Goal: Task Accomplishment & Management: Complete application form

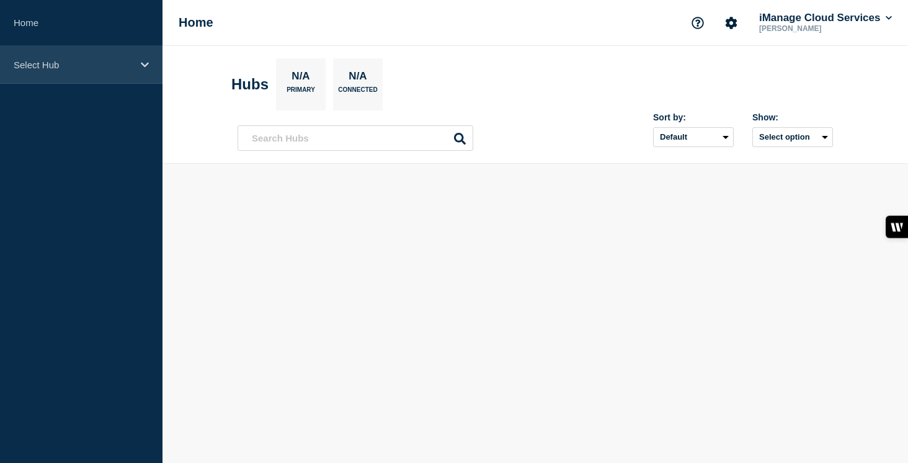
click at [123, 61] on p "Select Hub" at bounding box center [73, 65] width 119 height 11
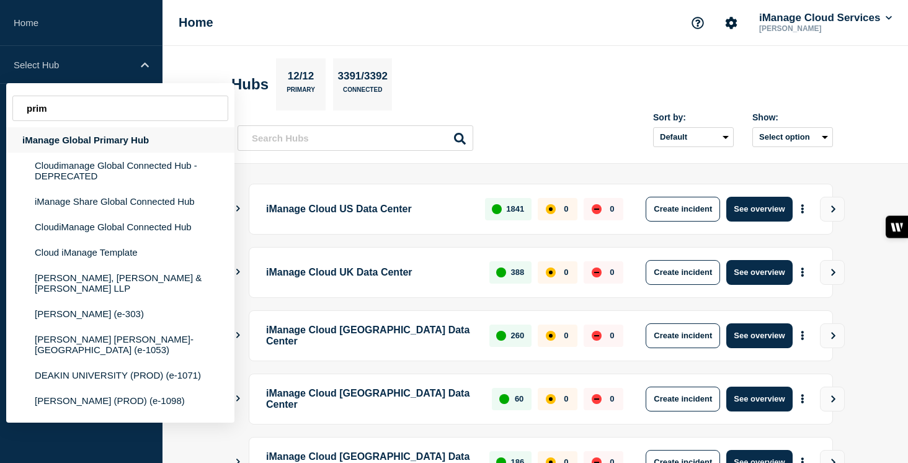
type input "prim"
click at [105, 146] on div "iManage Global Primary Hub" at bounding box center [120, 139] width 228 height 25
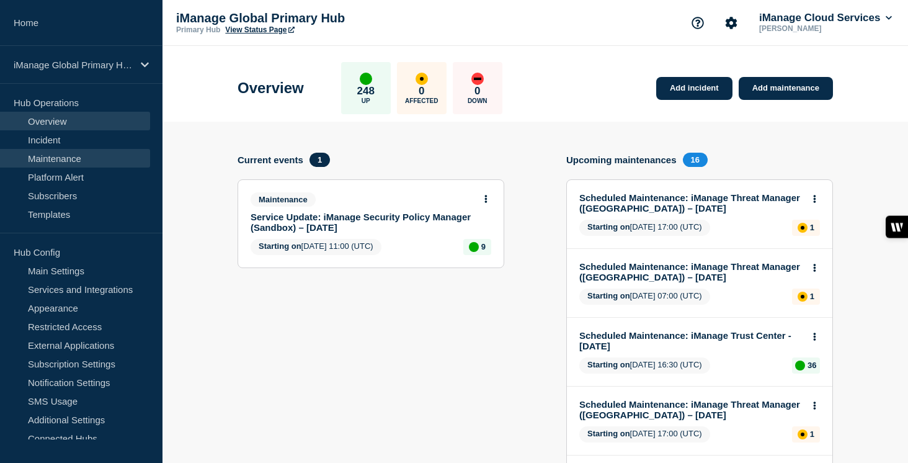
click at [89, 154] on link "Maintenance" at bounding box center [75, 158] width 150 height 19
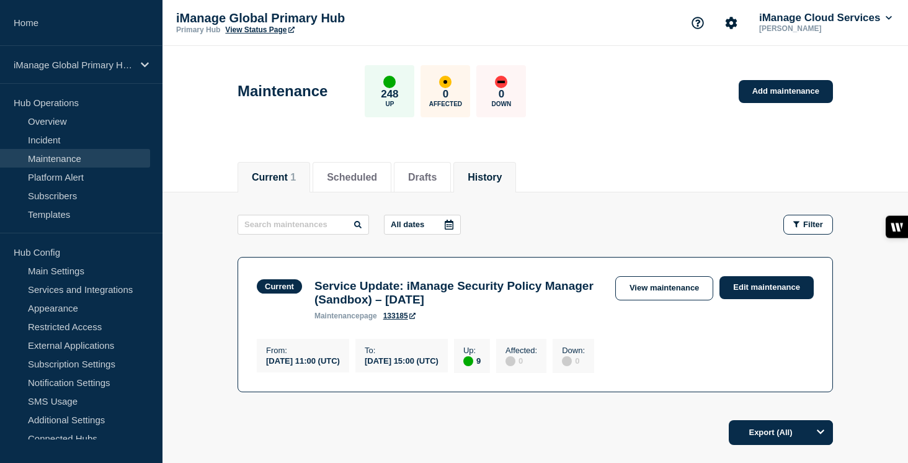
click at [476, 176] on button "History" at bounding box center [485, 177] width 34 height 11
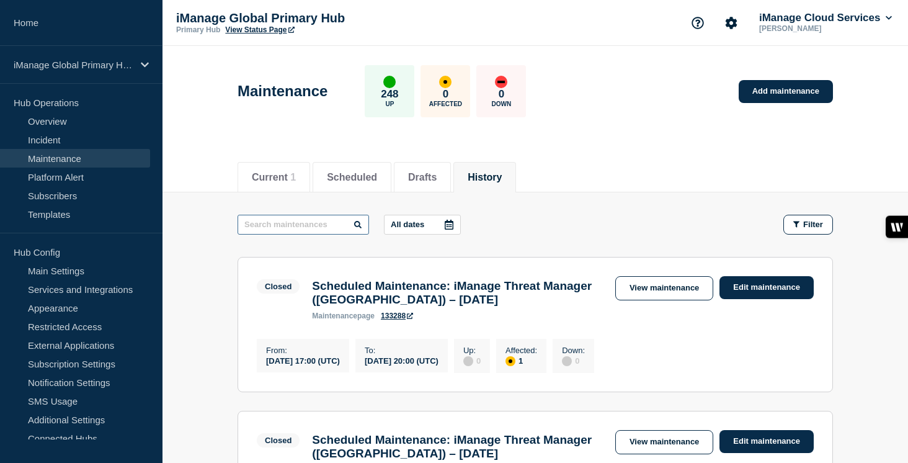
click at [298, 220] on input "text" at bounding box center [303, 225] width 131 height 20
type input "Insight"
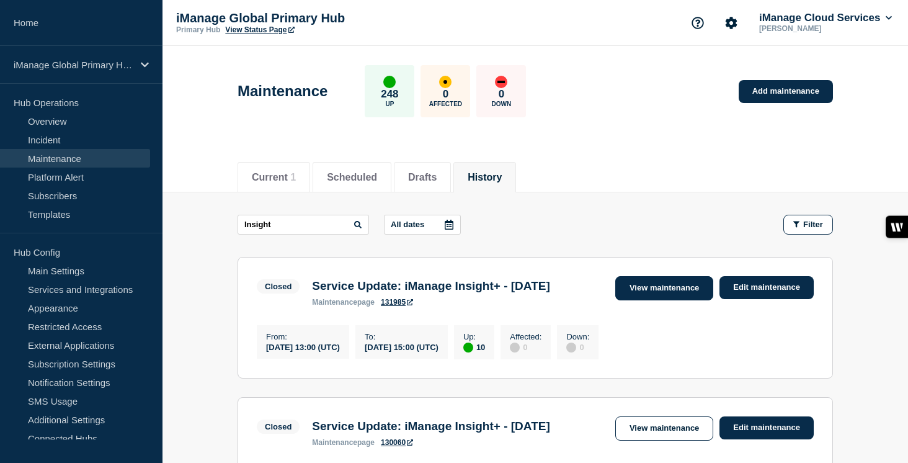
click at [670, 294] on link "View maintenance" at bounding box center [664, 288] width 98 height 24
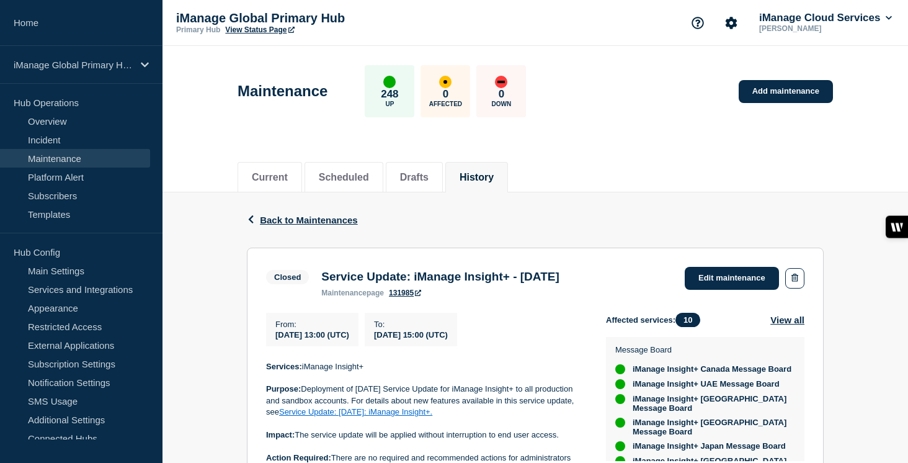
drag, startPoint x: 582, startPoint y: 278, endPoint x: 319, endPoint y: 282, distance: 262.3
click at [319, 282] on div "Service Update: iManage Insight+ - August 5, 2025 maintenance page 131985" at bounding box center [440, 283] width 250 height 27
copy h3 "Service Update: iManage Insight+ - [DATE]"
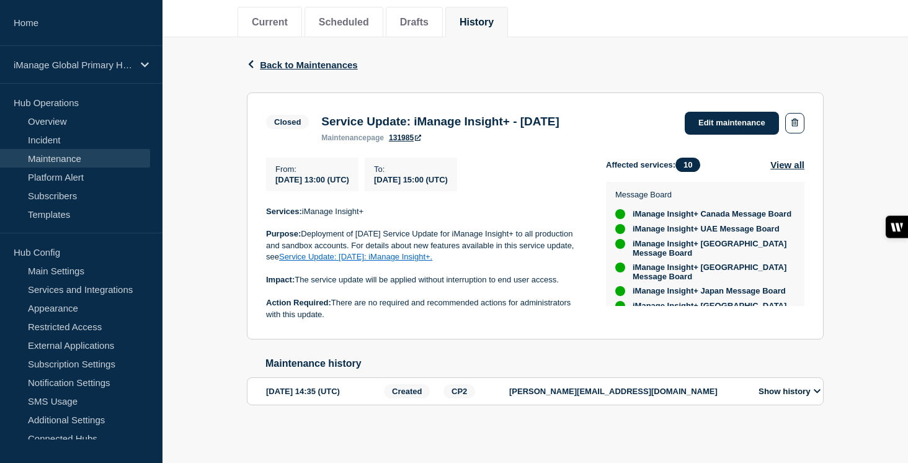
scroll to position [169, 0]
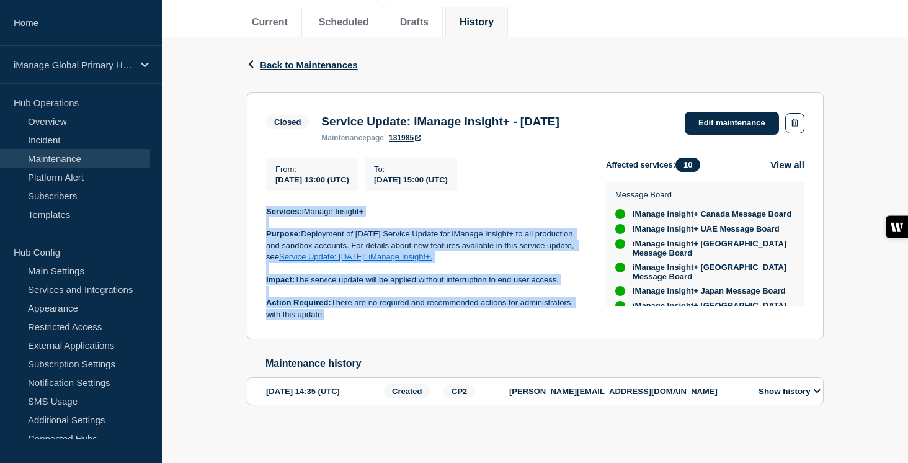
drag, startPoint x: 333, startPoint y: 312, endPoint x: 255, endPoint y: 210, distance: 128.7
click at [255, 210] on section "Closed Service Update: iManage Insight+ - August 5, 2025 maintenance page 13198…" at bounding box center [535, 215] width 577 height 247
copy div "Services: iManage Insight+ Purpose: Deployment of [DATE] Service Update for iMa…"
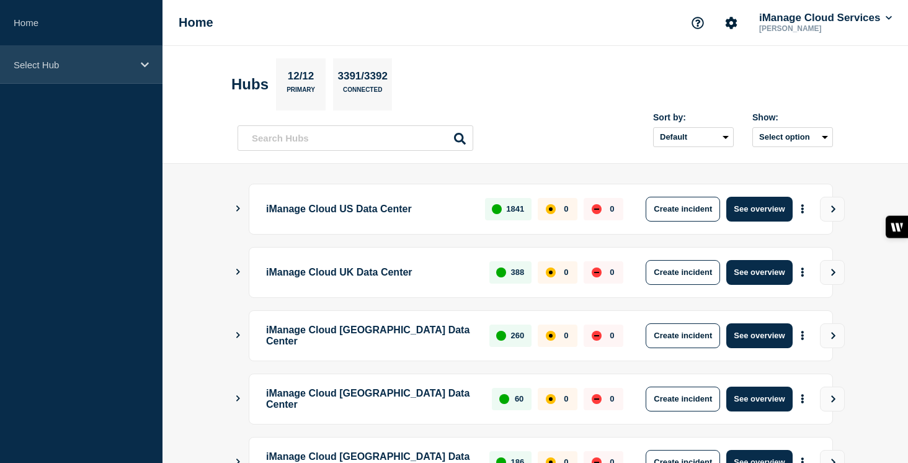
click at [136, 64] on div "Select Hub" at bounding box center [81, 65] width 162 height 38
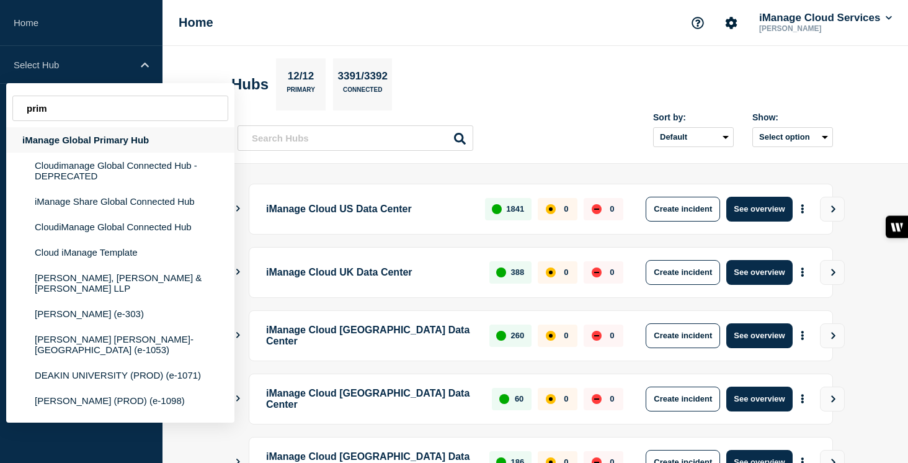
type input "prim"
click at [109, 144] on div "iManage Global Primary Hub" at bounding box center [120, 139] width 228 height 25
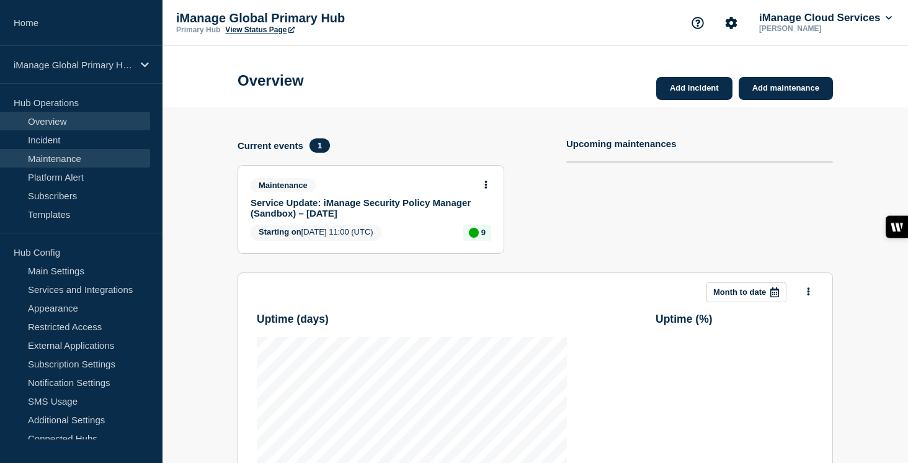
click at [100, 157] on link "Maintenance" at bounding box center [75, 158] width 150 height 19
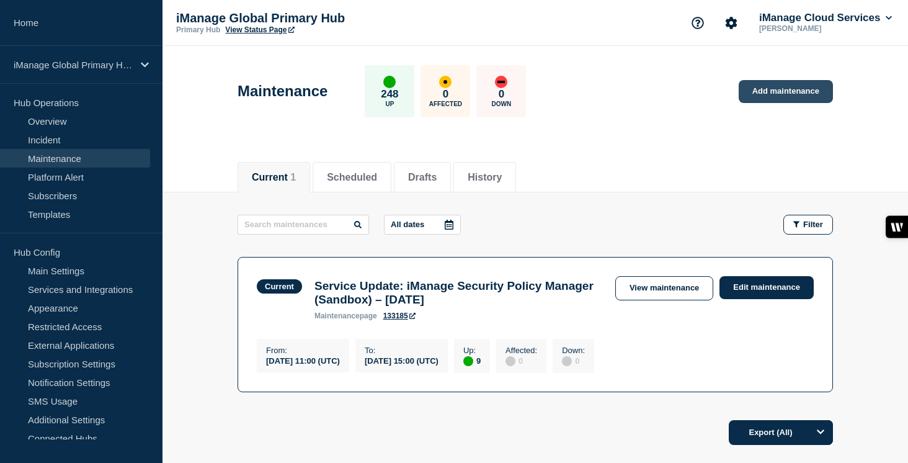
click at [769, 84] on link "Add maintenance" at bounding box center [786, 91] width 94 height 23
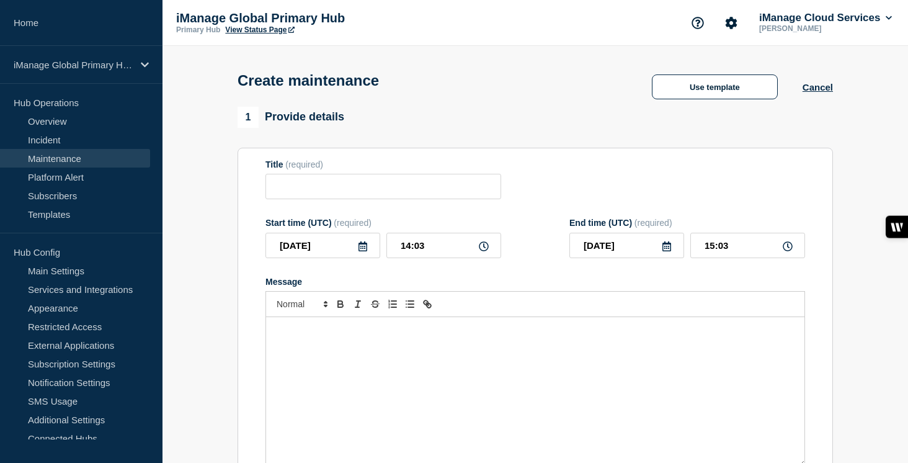
checkbox input "true"
click at [311, 185] on input "Title" at bounding box center [383, 186] width 236 height 25
paste input "Service Update: iManage Insight+ - [DATE]"
click at [422, 193] on input "Service Update: iManage Insight+ - [DATE]" at bounding box center [383, 186] width 236 height 25
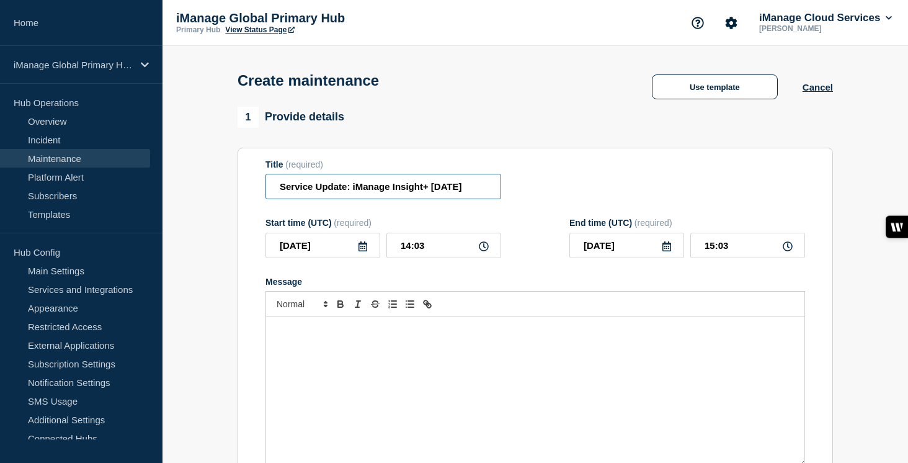
scroll to position [0, 0]
click at [468, 191] on input "Service Update: iManage Insight+ [DATE]" at bounding box center [383, 186] width 236 height 25
click at [470, 190] on input "Service Update: iManage Insight+ [DATE]" at bounding box center [383, 186] width 236 height 25
type input "Service Update: iManage Insight+ [DATE]"
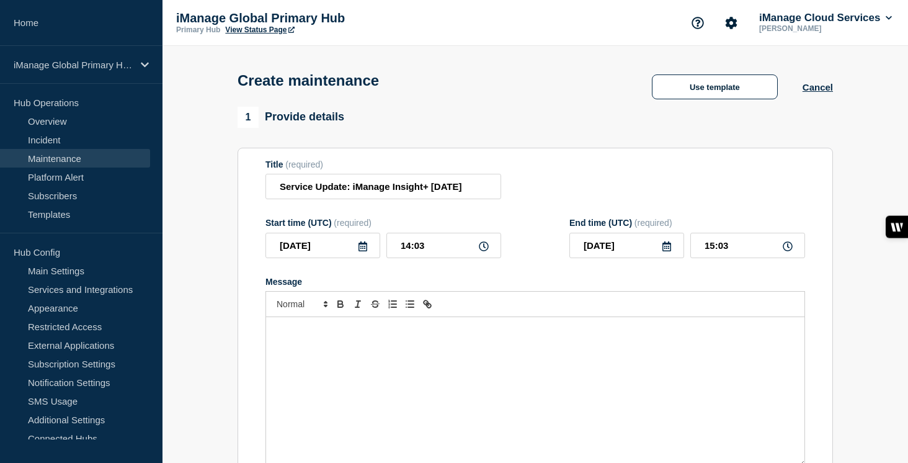
click at [362, 251] on icon at bounding box center [362, 246] width 9 height 10
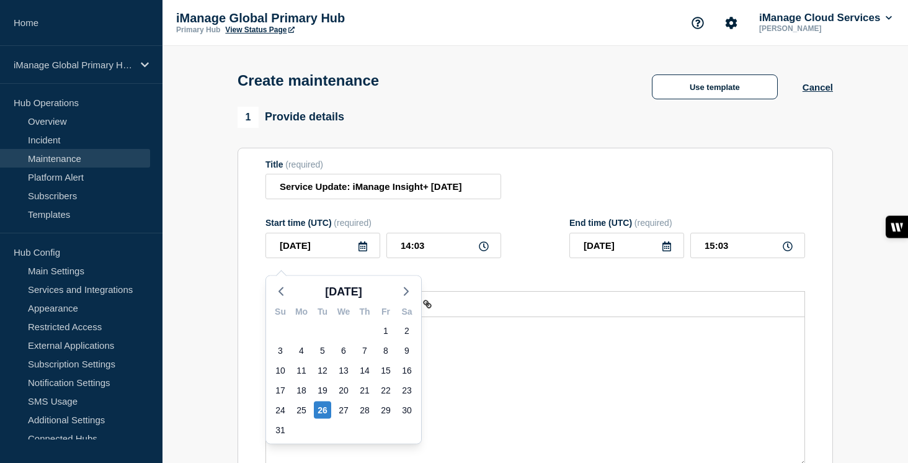
scroll to position [0, 0]
click at [400, 294] on icon "button" at bounding box center [406, 291] width 15 height 15
click at [323, 332] on div "2" at bounding box center [322, 330] width 17 height 17
type input "[DATE]"
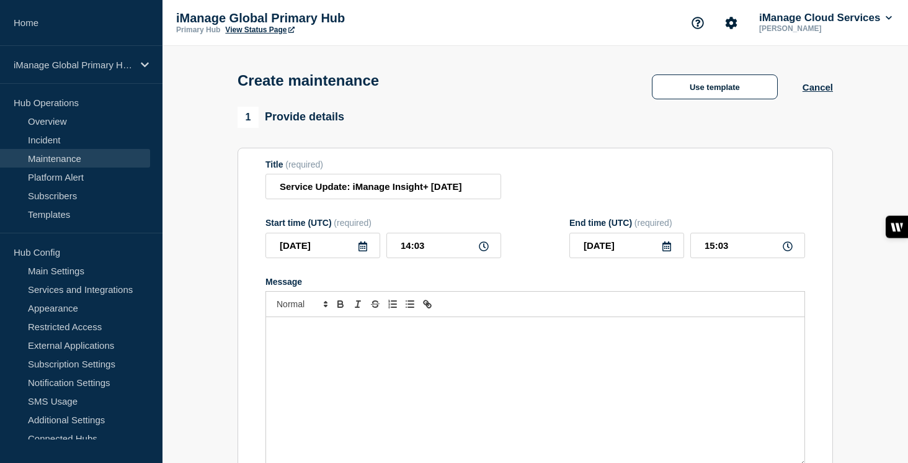
click at [292, 334] on div "Message" at bounding box center [535, 391] width 538 height 149
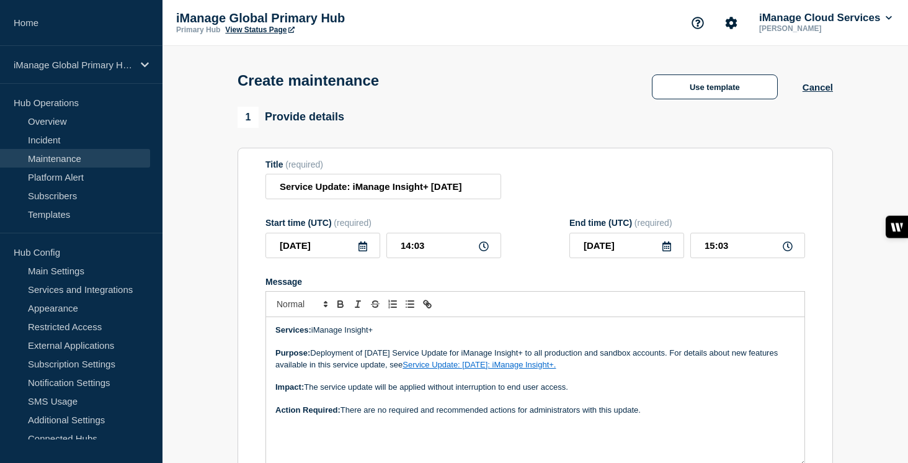
click at [391, 364] on p "Purpose: Deployment of [DATE] Service Update for iManage Insight+ to all produc…" at bounding box center [535, 358] width 520 height 23
click at [471, 369] on link "Service Update: [DATE]: iManage Insight+." at bounding box center [478, 364] width 153 height 9
click at [598, 391] on link at bounding box center [581, 386] width 35 height 9
click at [521, 370] on p "Purpose: Deployment of [DATE] Service Update for iManage Insight+ to all produc…" at bounding box center [535, 358] width 520 height 23
drag, startPoint x: 630, startPoint y: 379, endPoint x: 437, endPoint y: 376, distance: 193.5
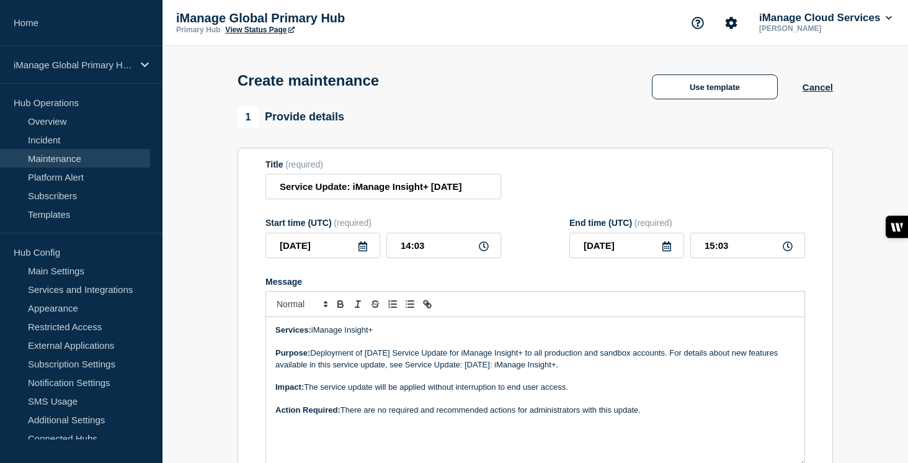
click at [437, 370] on p "Purpose: Deployment of [DATE] Service Update for iManage Insight+ to all produc…" at bounding box center [535, 358] width 520 height 23
click at [430, 309] on icon "Toggle link" at bounding box center [427, 303] width 11 height 11
type input "Service Update: [DATE]: iManage Insight+."
paste input "[URL][DOMAIN_NAME]"
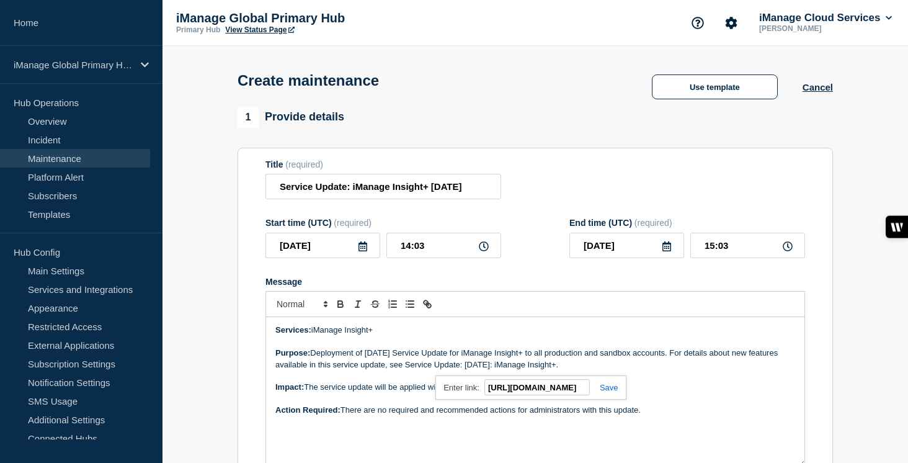
type input "[URL][DOMAIN_NAME]"
click at [609, 399] on div "[URL][DOMAIN_NAME] [URL][DOMAIN_NAME]" at bounding box center [530, 387] width 190 height 24
click at [610, 392] on link at bounding box center [604, 387] width 29 height 9
click at [682, 393] on p "Impact: The service update will be applied without interruption to end user acc…" at bounding box center [535, 386] width 520 height 11
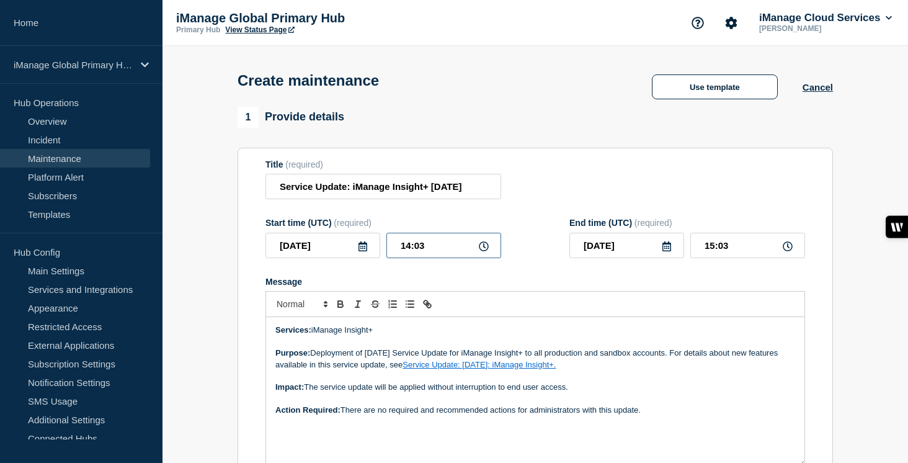
drag, startPoint x: 429, startPoint y: 257, endPoint x: 379, endPoint y: 256, distance: 50.2
click at [379, 256] on div "[DATE] 14:03" at bounding box center [383, 245] width 236 height 25
type input "13:00"
drag, startPoint x: 731, startPoint y: 252, endPoint x: 680, endPoint y: 252, distance: 51.5
click at [680, 252] on div "[DATE] 14:00" at bounding box center [687, 245] width 236 height 25
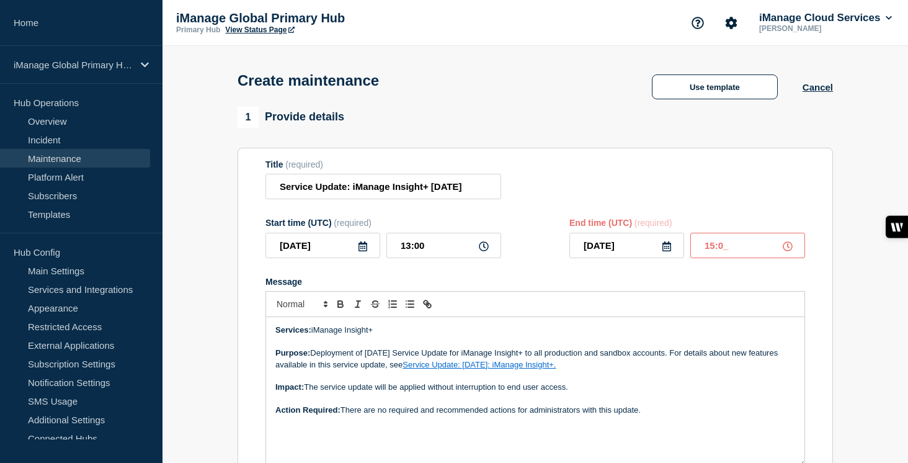
type input "15:00"
click at [659, 280] on form "Title (required) Service Update: iManage Insight+ [DATE] Start time (UTC) (requ…" at bounding box center [535, 325] width 540 height 332
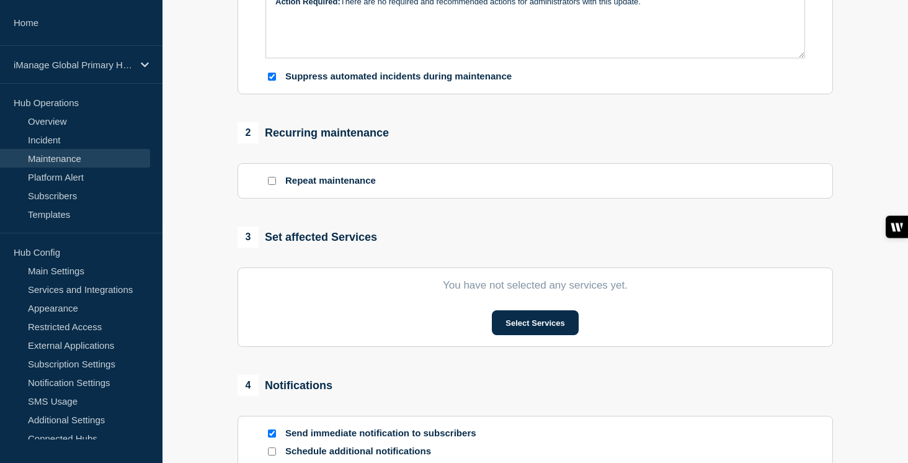
scroll to position [442, 0]
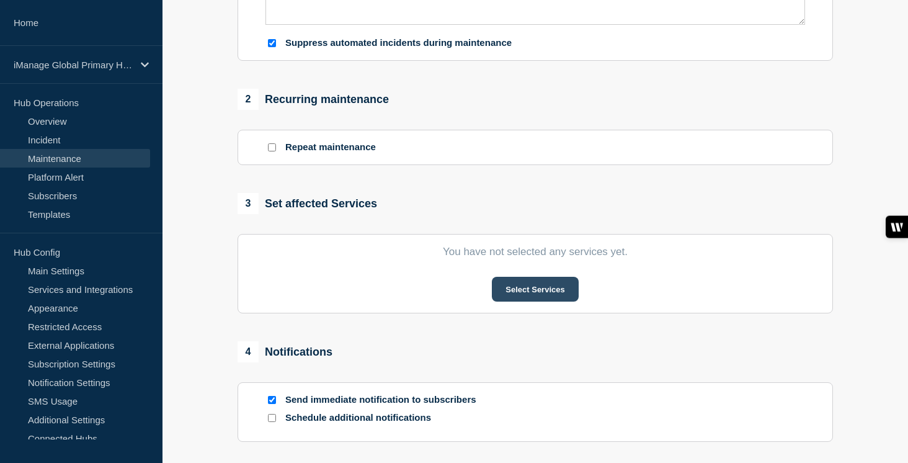
click at [543, 301] on button "Select Services" at bounding box center [535, 289] width 86 height 25
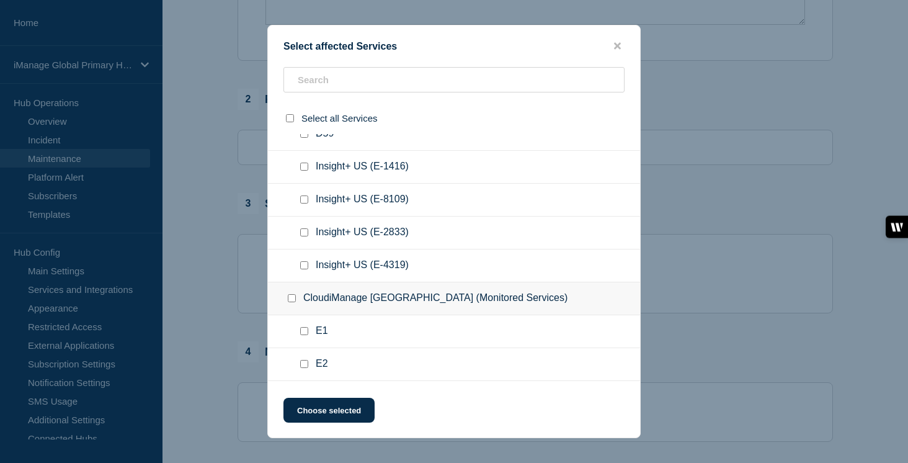
scroll to position [2451, 0]
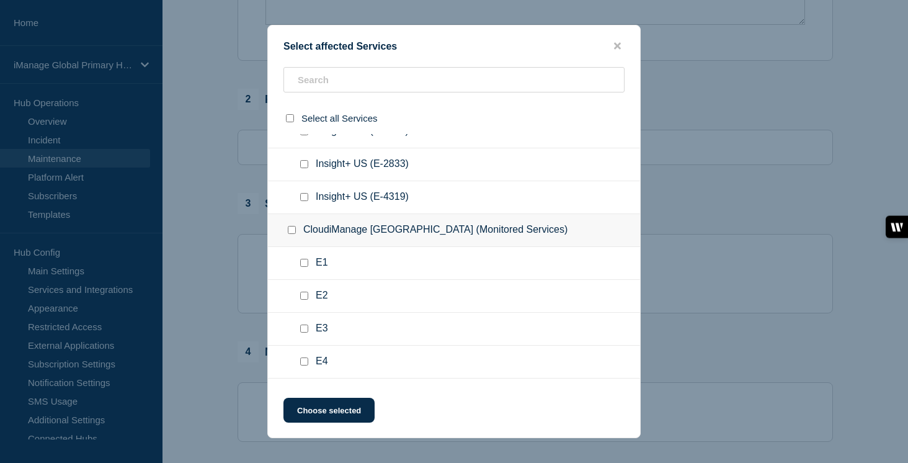
click at [305, 102] on input "Insight+ US (E-1416) checkbox" at bounding box center [304, 98] width 8 height 8
checkbox input "true"
click at [305, 135] on input "Insight+ US (E-8109) checkbox" at bounding box center [304, 131] width 8 height 8
checkbox input "true"
click at [306, 168] on input "Insight+ US (E-2833) checkbox" at bounding box center [304, 164] width 8 height 8
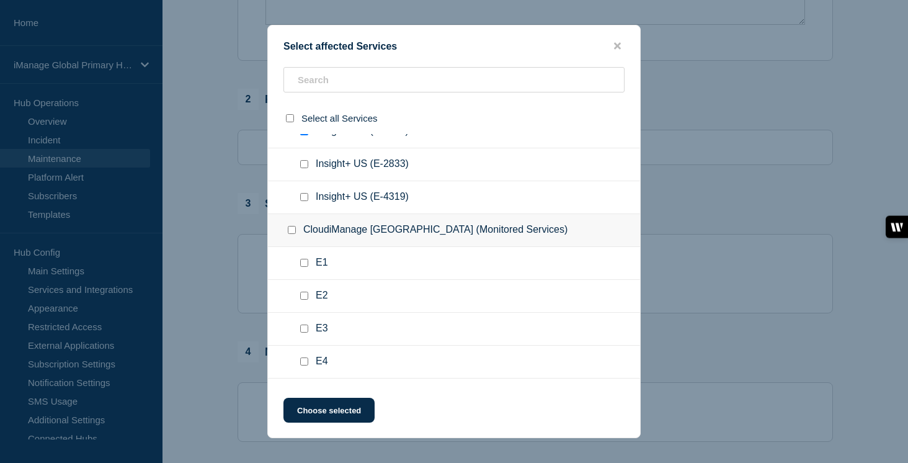
checkbox input "true"
click at [306, 201] on input "Insight+ US (E-4319) checkbox" at bounding box center [304, 197] width 8 height 8
checkbox input "true"
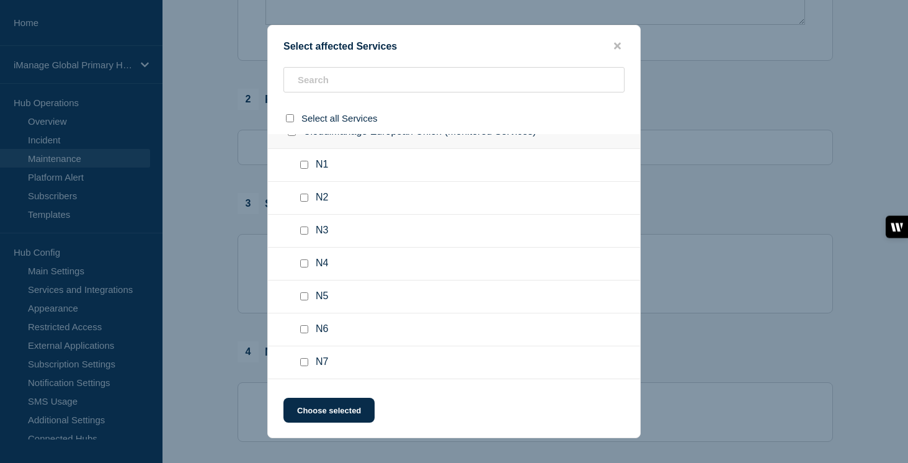
scroll to position [3415, 0]
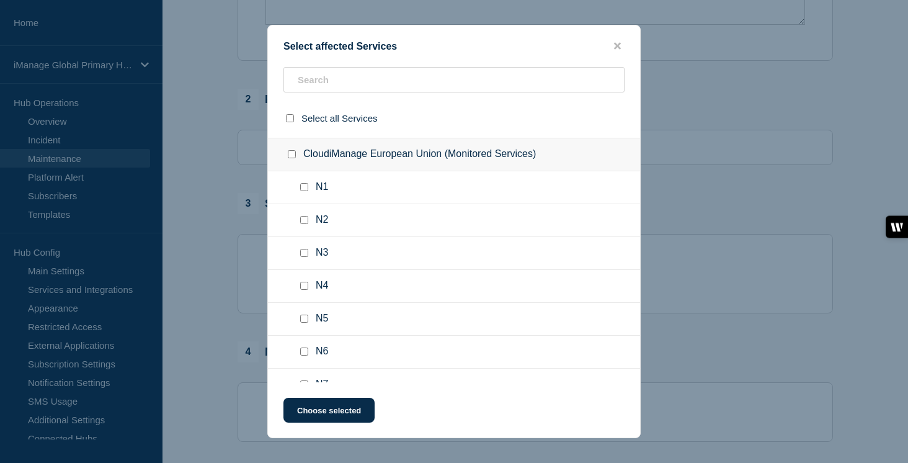
click at [308, 60] on input "Insight+ UK (E-8496) checkbox" at bounding box center [304, 55] width 8 height 8
checkbox input "true"
click at [307, 92] on input "Insight+ UK (E-3415) checkbox" at bounding box center [304, 88] width 8 height 8
checkbox input "true"
click at [303, 125] on input "Insight+ UK (E-906) checkbox" at bounding box center [304, 121] width 8 height 8
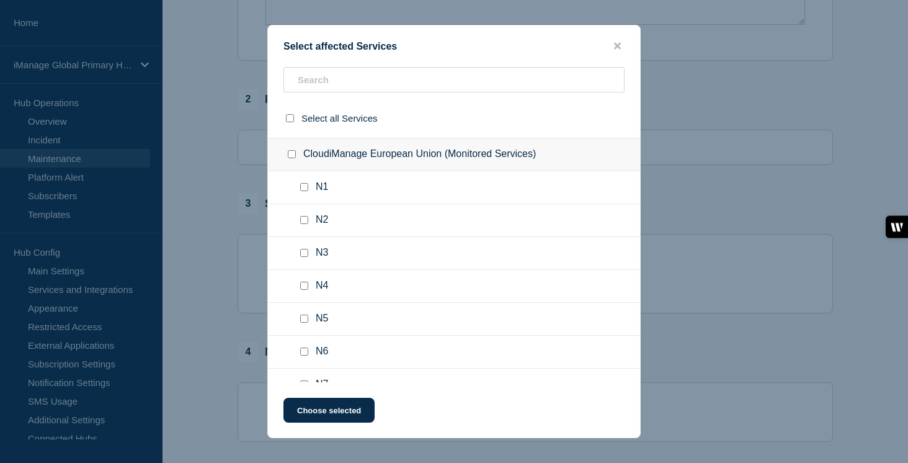
checkbox input "true"
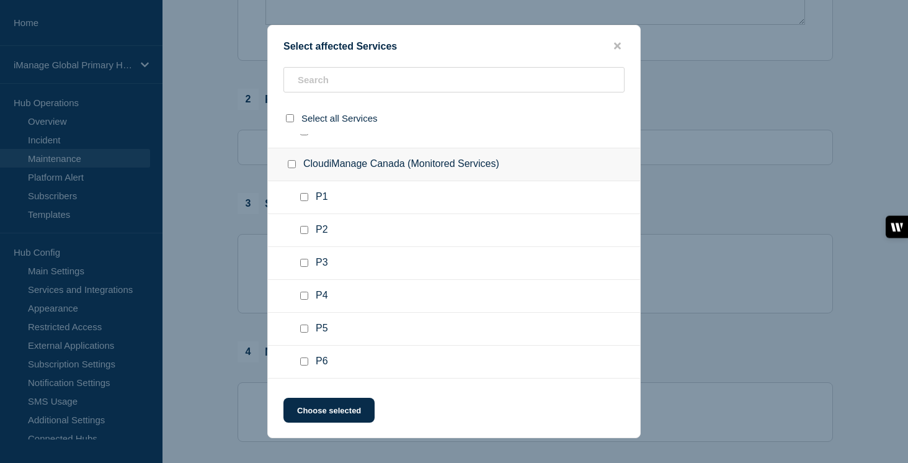
scroll to position [4263, 0]
click at [305, 66] on input "Insight+ EU (E-8055) checkbox" at bounding box center [304, 62] width 8 height 8
checkbox input "true"
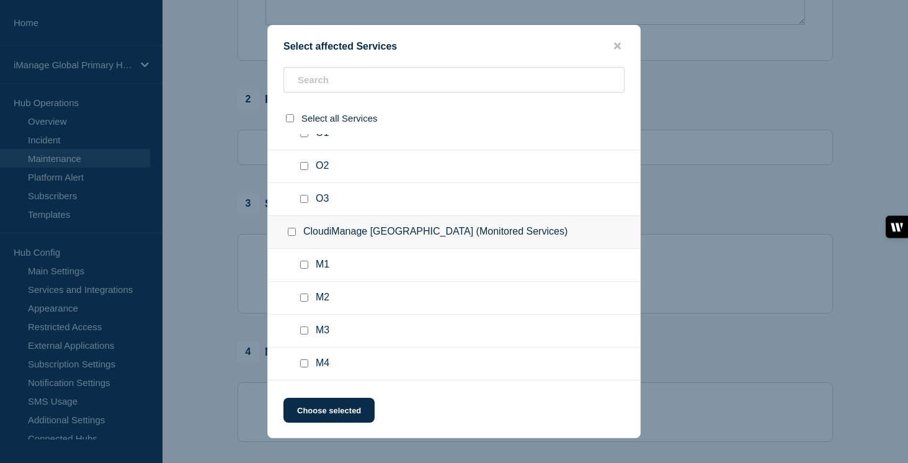
scroll to position [4759, 0]
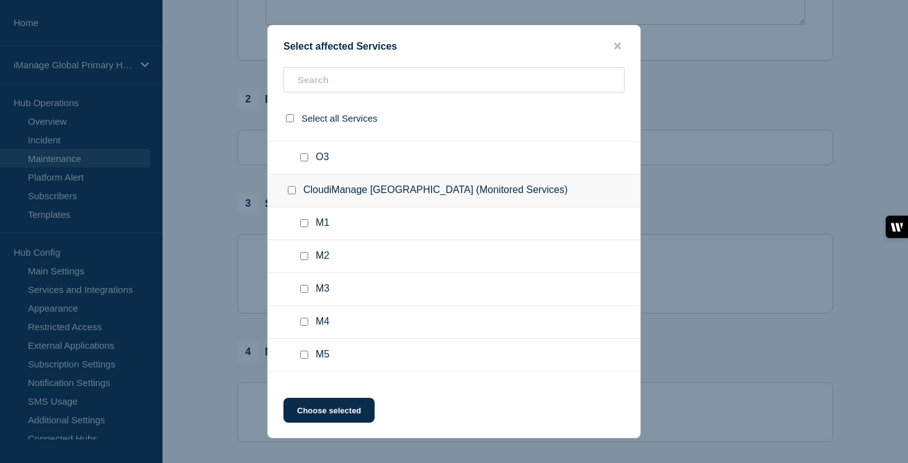
click at [306, 30] on input "Insight+ CA (E-4476) checkbox" at bounding box center [304, 26] width 8 height 8
checkbox input "true"
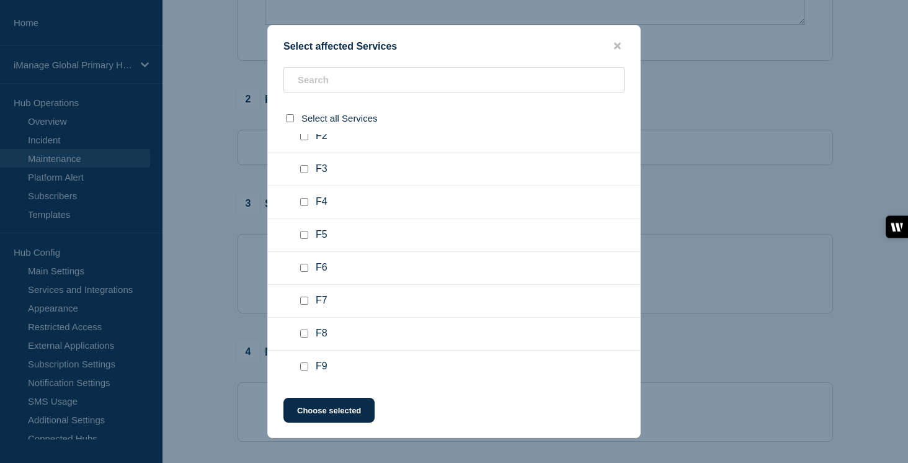
scroll to position [5125, 0]
click at [301, 25] on input "Insight+ US (E-9597) checkbox" at bounding box center [304, 21] width 8 height 8
checkbox input "true"
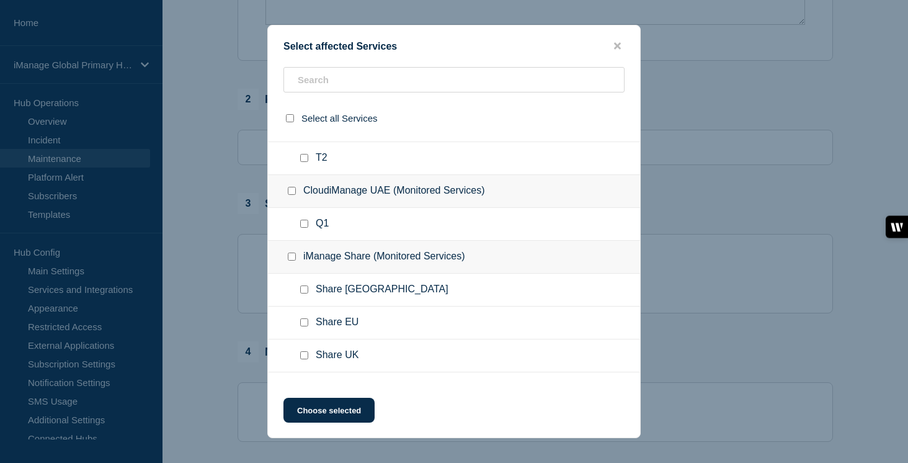
scroll to position [5650, 0]
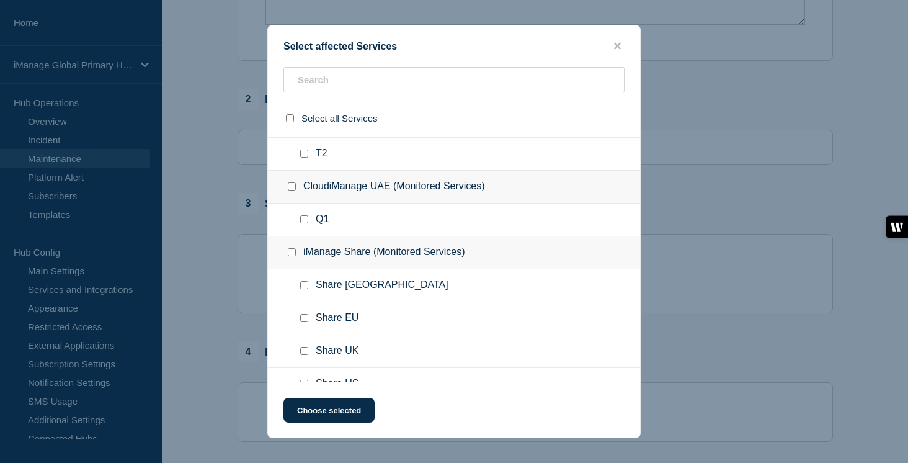
click at [306, 26] on input "Insight+ AU (E-1098) checkbox" at bounding box center [304, 22] width 8 height 8
checkbox input "true"
click at [304, 59] on input "Insight+ AU (E-7399) checkbox" at bounding box center [304, 55] width 8 height 8
checkbox input "true"
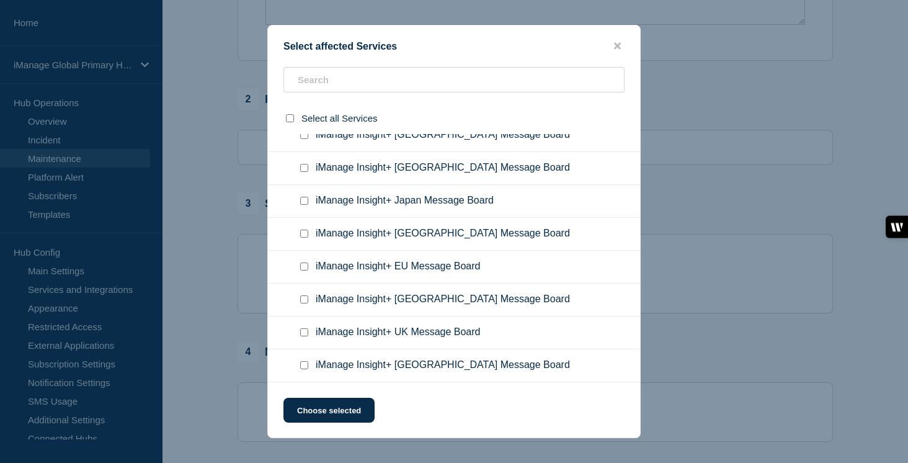
scroll to position [8747, 0]
click at [304, 73] on input "iManage Insight+ Canada Message Board checkbox" at bounding box center [304, 69] width 8 height 8
checkbox input "true"
click at [303, 106] on input "iManage Insight+ UAE Message Board checkbox" at bounding box center [304, 102] width 8 height 8
checkbox input "true"
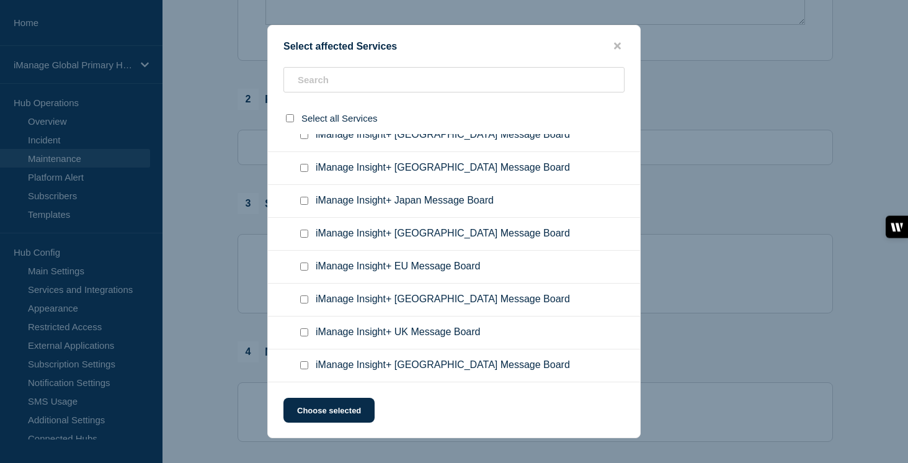
click at [304, 139] on input "iManage Insight+ Brazil Message Board checkbox" at bounding box center [304, 135] width 8 height 8
checkbox input "true"
click at [304, 172] on input "iManage Insight+ Singapore Message Board checkbox" at bounding box center [304, 168] width 8 height 8
checkbox input "true"
click at [303, 205] on input "iManage Insight+ Japan Message Board checkbox" at bounding box center [304, 201] width 8 height 8
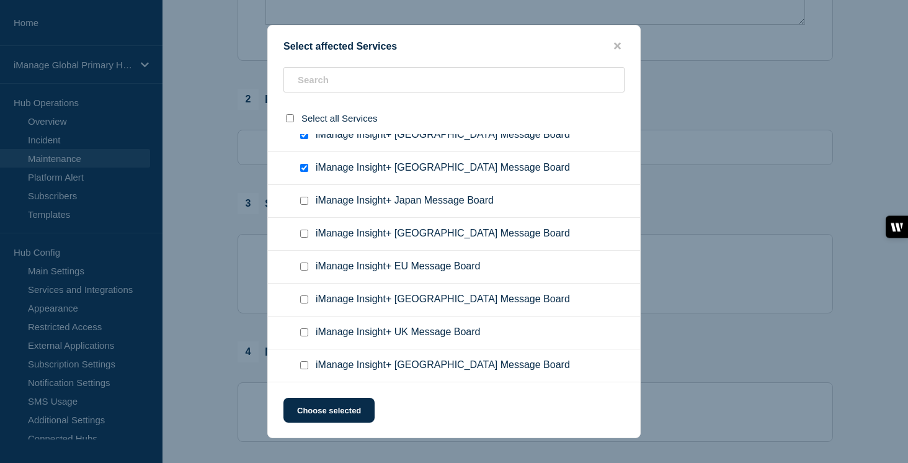
checkbox input "true"
click at [303, 238] on input "iManage Insight+ Australia Message Board checkbox" at bounding box center [304, 233] width 8 height 8
checkbox input "true"
click at [302, 270] on input "iManage Insight+ EU Message Board checkbox" at bounding box center [304, 266] width 8 height 8
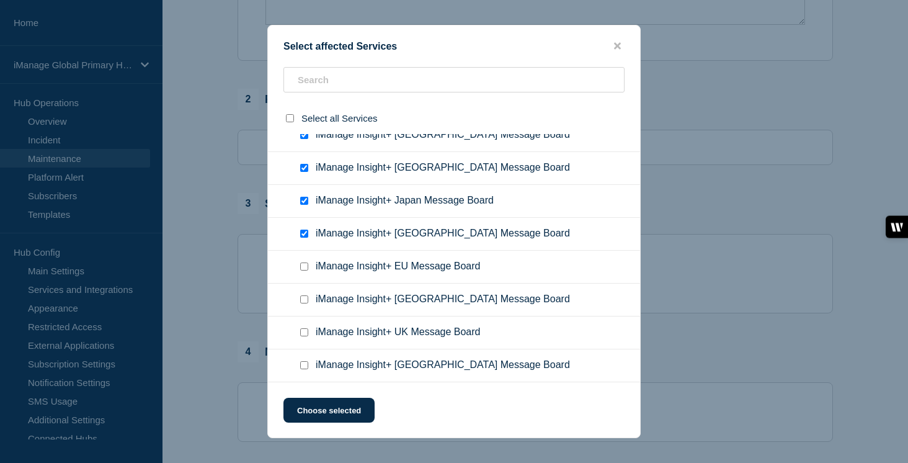
checkbox input "true"
click at [303, 303] on input "iManage Insight+ Switzerland Message Board checkbox" at bounding box center [304, 299] width 8 height 8
checkbox input "true"
click at [302, 332] on input "iManage Insight+ UK Message Board checkbox" at bounding box center [304, 332] width 8 height 8
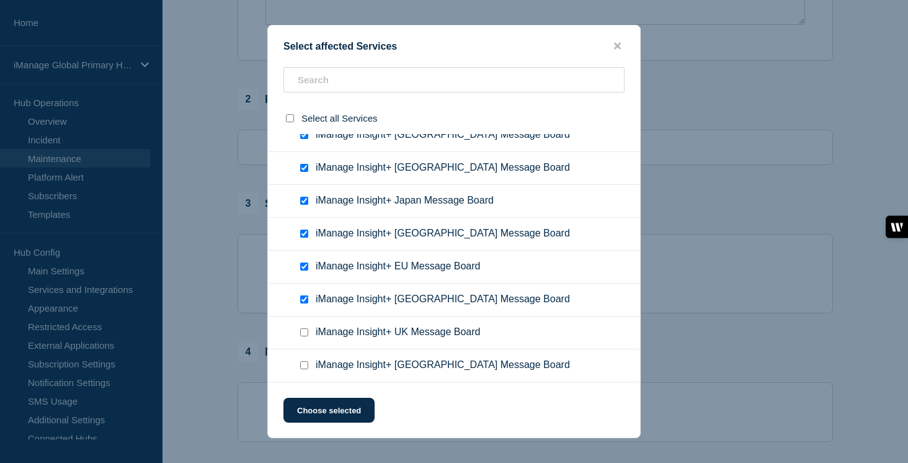
checkbox input "true"
click at [306, 368] on input "iManage Insight+ USA Message Board checkbox" at bounding box center [304, 365] width 8 height 8
checkbox input "true"
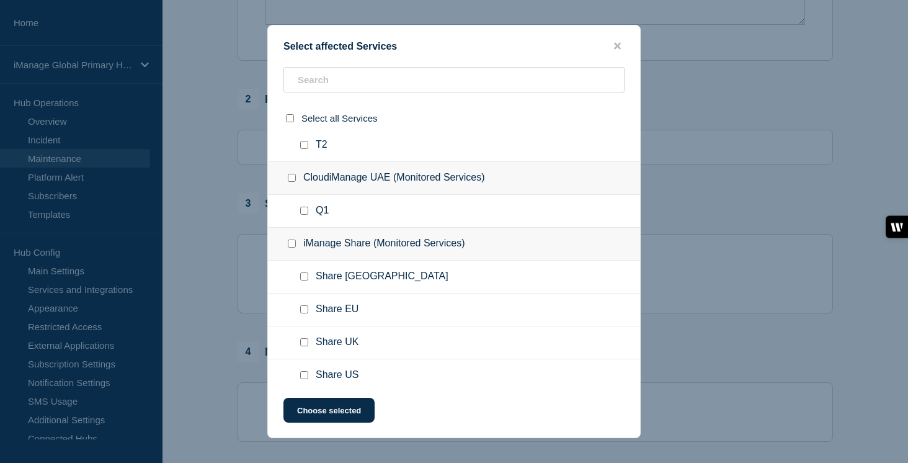
scroll to position [5632, 0]
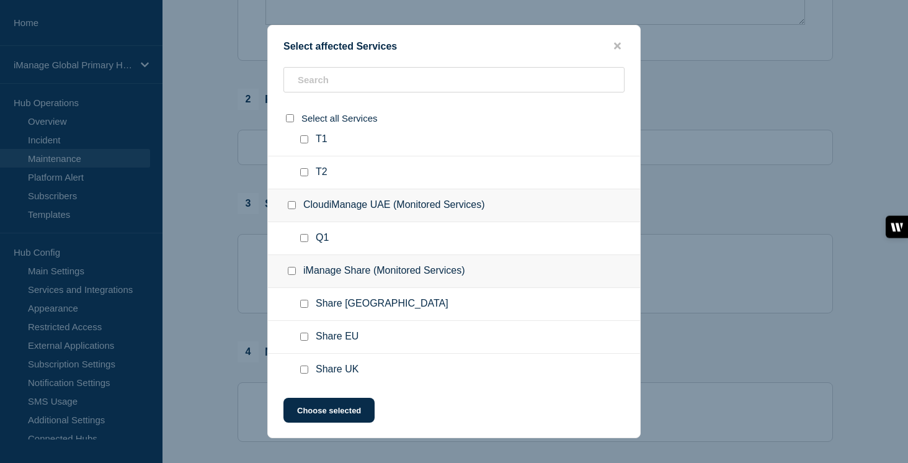
click at [306, 45] on input "Insight+ AU (E-1098) checkbox" at bounding box center [304, 41] width 8 height 8
checkbox input "false"
click at [304, 78] on input "Insight+ AU (E-7399) checkbox" at bounding box center [304, 73] width 8 height 8
checkbox input "false"
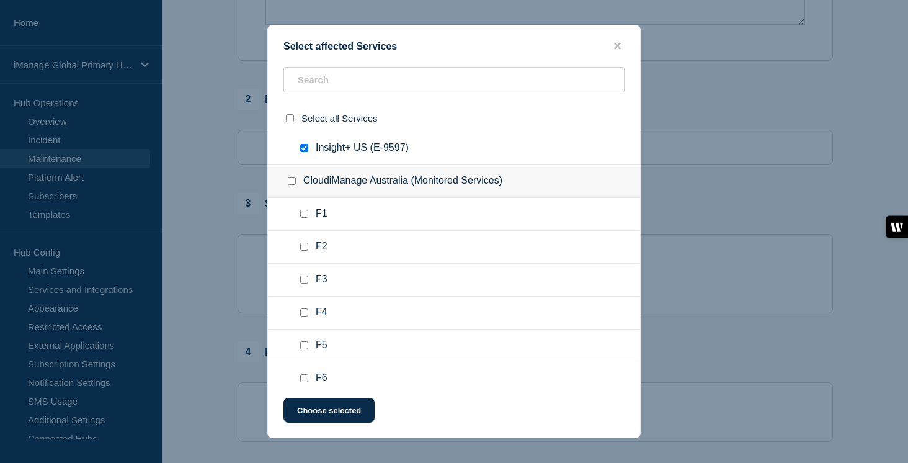
scroll to position [4991, 0]
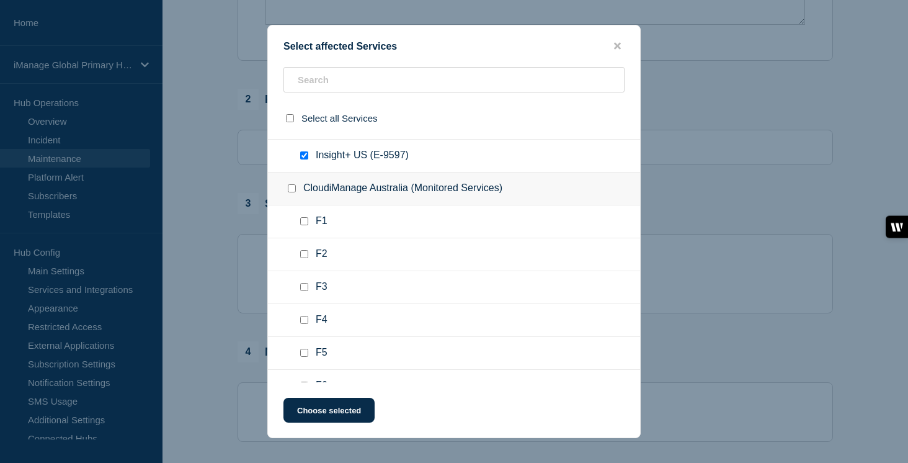
click at [304, 162] on div at bounding box center [307, 155] width 18 height 12
click at [304, 159] on input "Insight+ US (E-9597) checkbox" at bounding box center [304, 155] width 8 height 8
checkbox input "false"
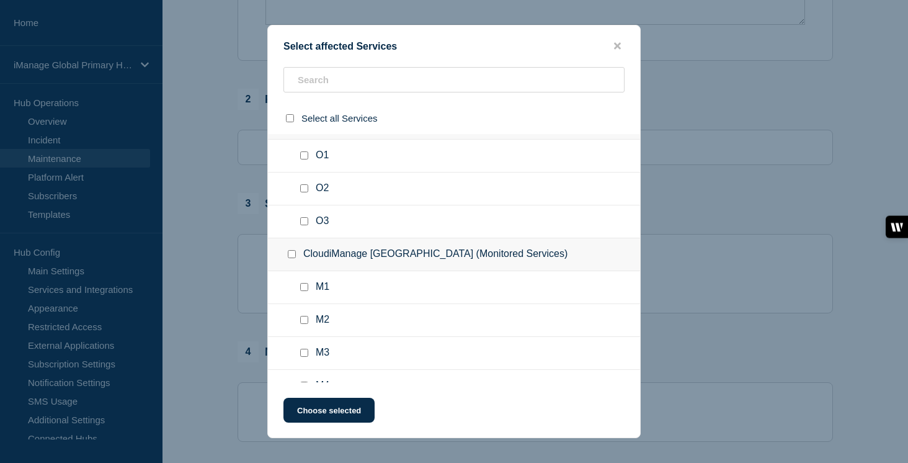
scroll to position [4690, 0]
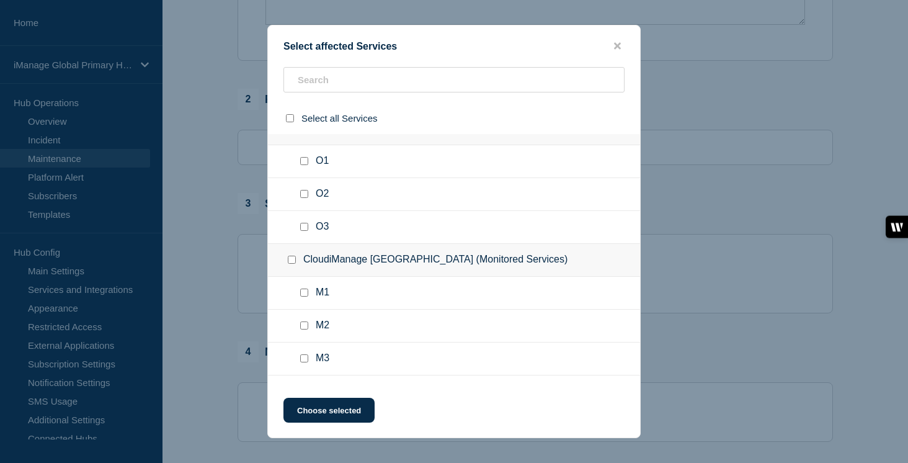
click at [306, 99] on input "Insight+ CA (E-4476) checkbox" at bounding box center [304, 95] width 8 height 8
checkbox input "false"
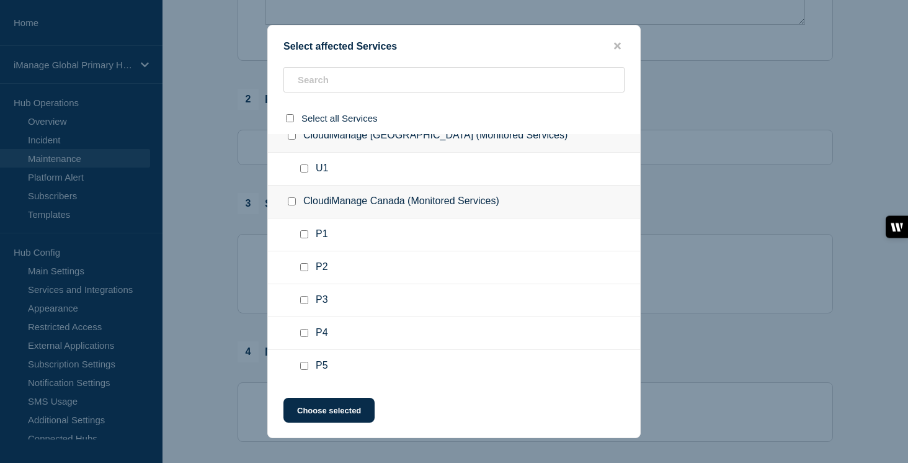
scroll to position [4205, 0]
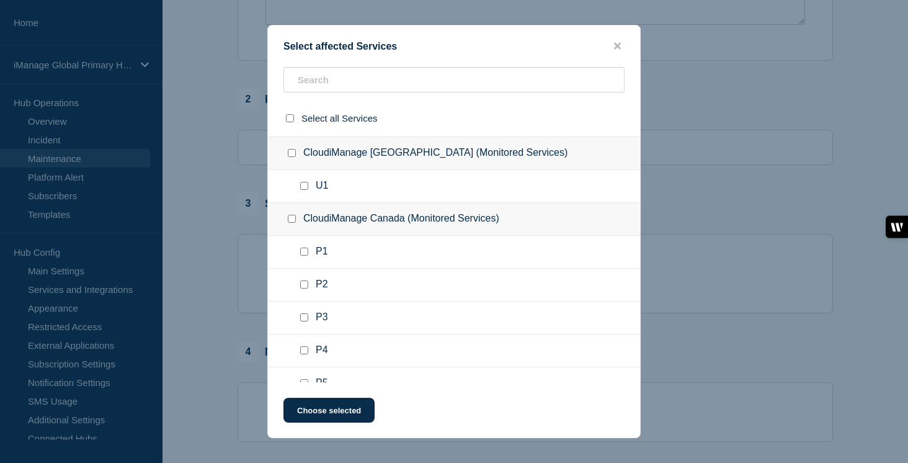
click at [306, 124] on input "Insight+ EU (E-8055) checkbox" at bounding box center [304, 120] width 8 height 8
checkbox input "false"
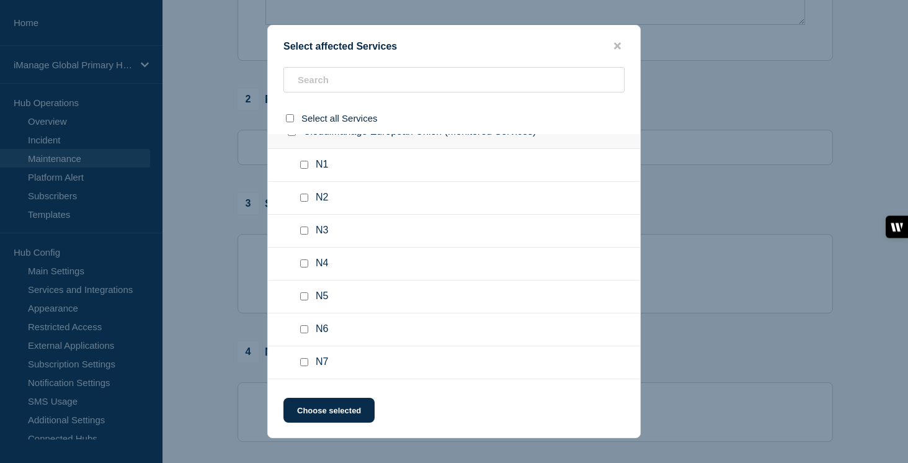
scroll to position [3407, 0]
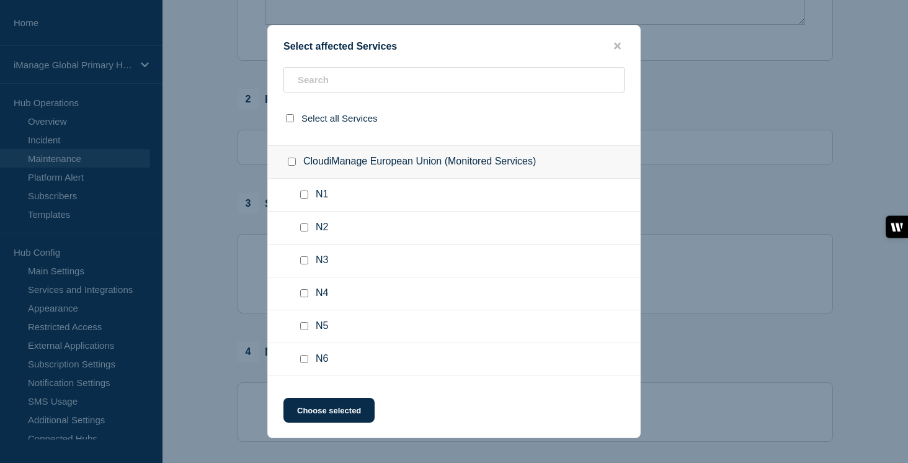
click at [306, 67] on input "Insight+ UK (E-8496) checkbox" at bounding box center [304, 63] width 8 height 8
checkbox input "false"
click at [306, 100] on input "Insight+ UK (E-3415) checkbox" at bounding box center [304, 96] width 8 height 8
checkbox input "false"
click at [306, 133] on input "Insight+ UK (E-906) checkbox" at bounding box center [304, 129] width 8 height 8
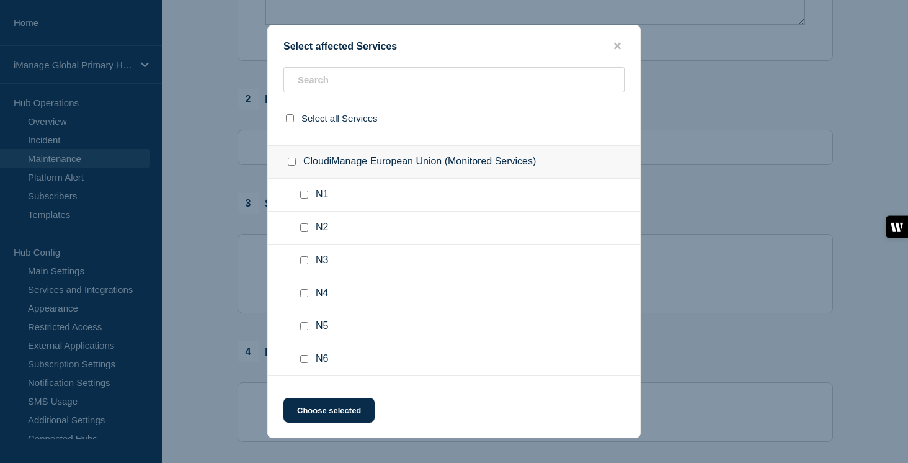
checkbox input "false"
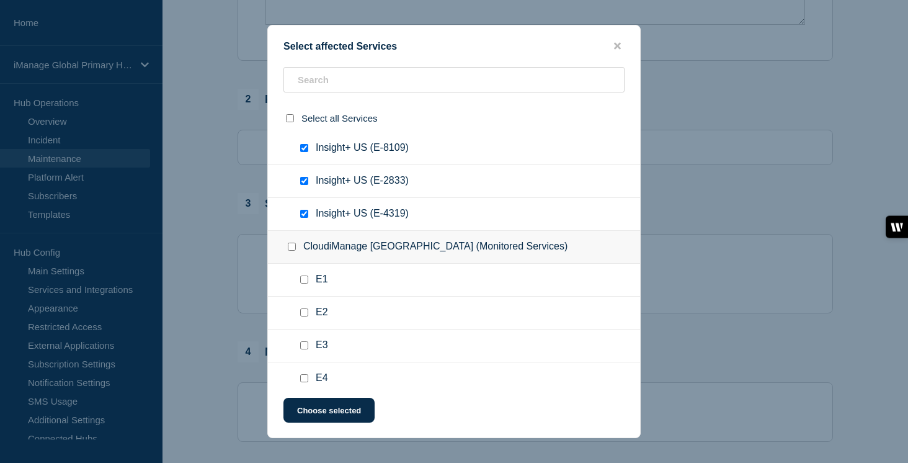
scroll to position [2430, 0]
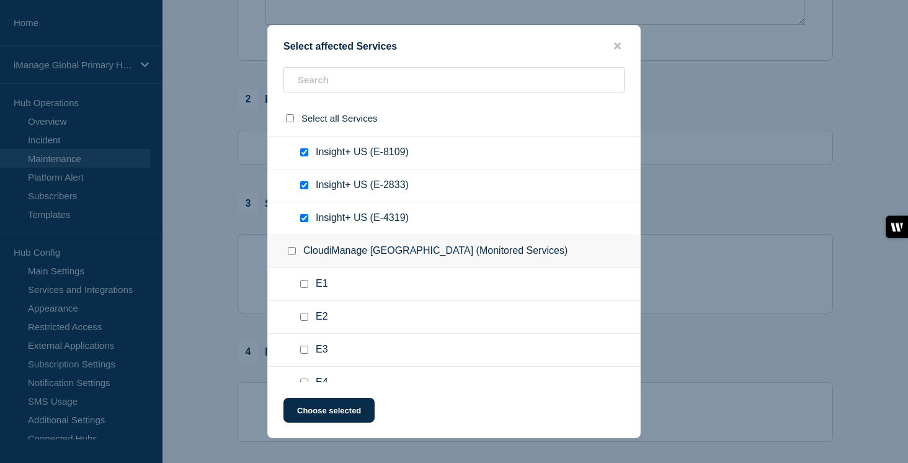
click at [308, 126] on div at bounding box center [307, 119] width 18 height 12
click at [306, 123] on input "Insight+ US (E-1416) checkbox" at bounding box center [304, 119] width 8 height 8
checkbox input "false"
click at [303, 156] on input "Insight+ US (E-8109) checkbox" at bounding box center [304, 152] width 8 height 8
checkbox input "false"
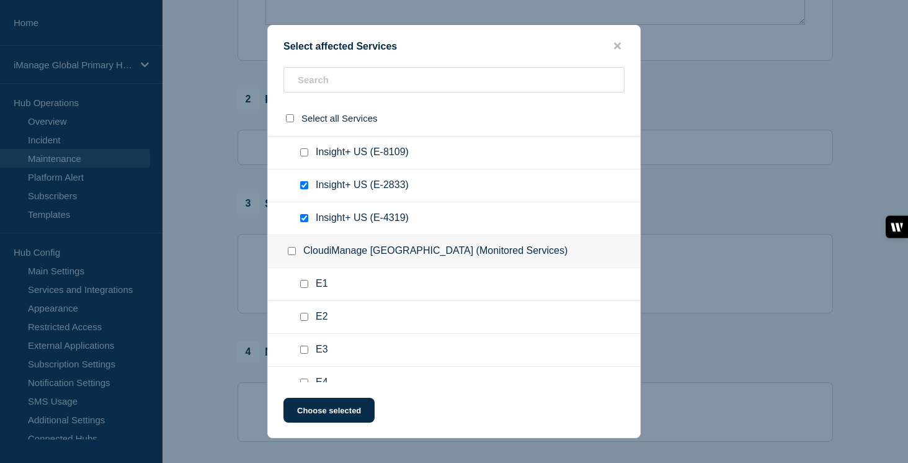
click at [305, 189] on input "Insight+ US (E-2833) checkbox" at bounding box center [304, 185] width 8 height 8
checkbox input "false"
click at [305, 222] on input "Insight+ US (E-4319) checkbox" at bounding box center [304, 218] width 8 height 8
checkbox input "false"
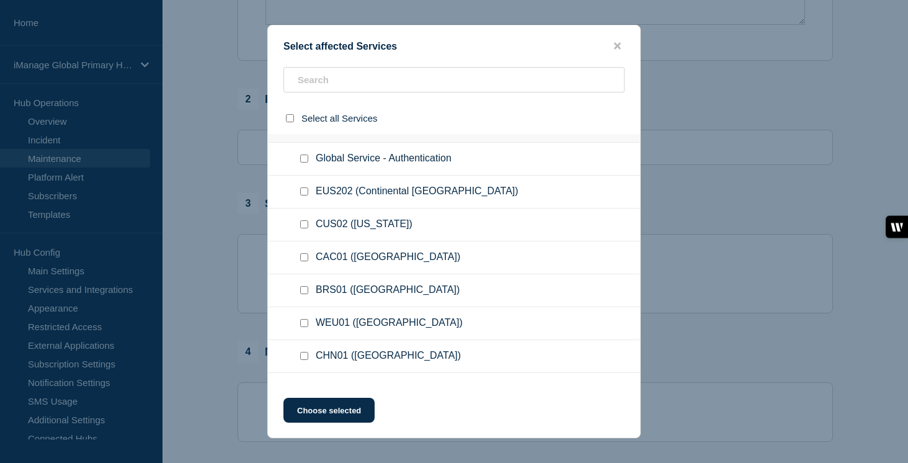
scroll to position [7, 0]
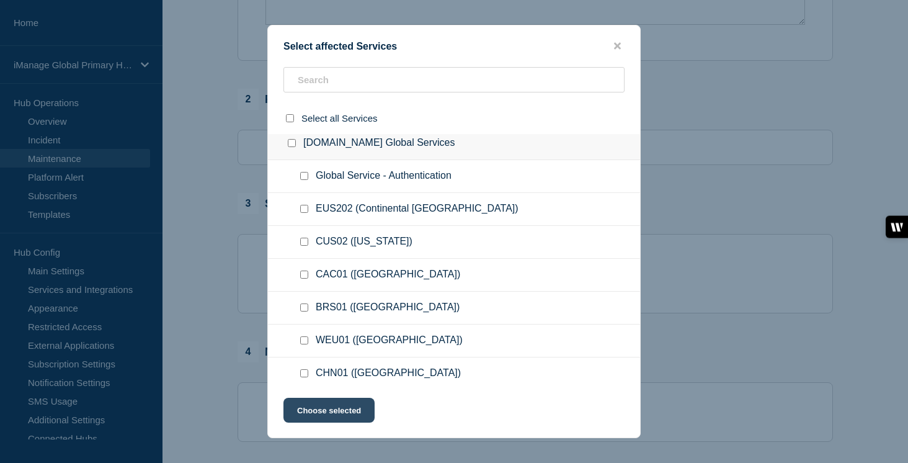
click at [332, 416] on button "Choose selected" at bounding box center [328, 410] width 91 height 25
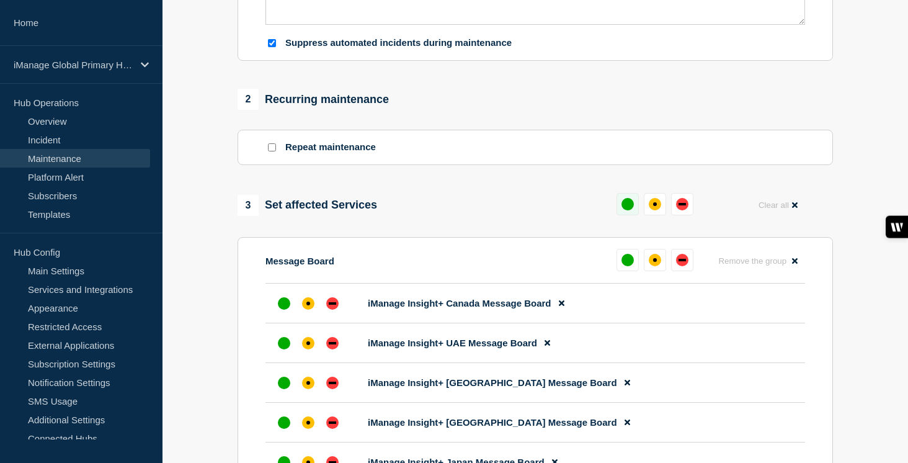
click at [633, 215] on button at bounding box center [627, 204] width 22 height 22
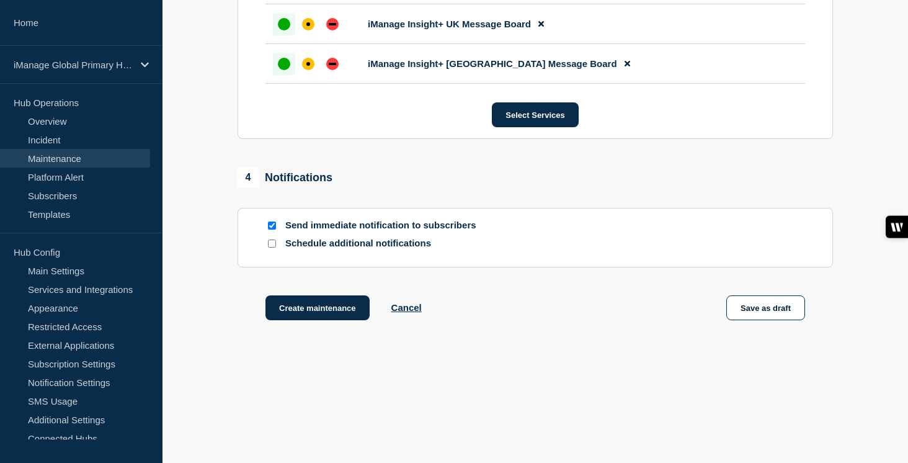
scroll to position [1082, 0]
click at [272, 244] on input "Schedule additional notifications" at bounding box center [272, 243] width 8 height 8
checkbox input "true"
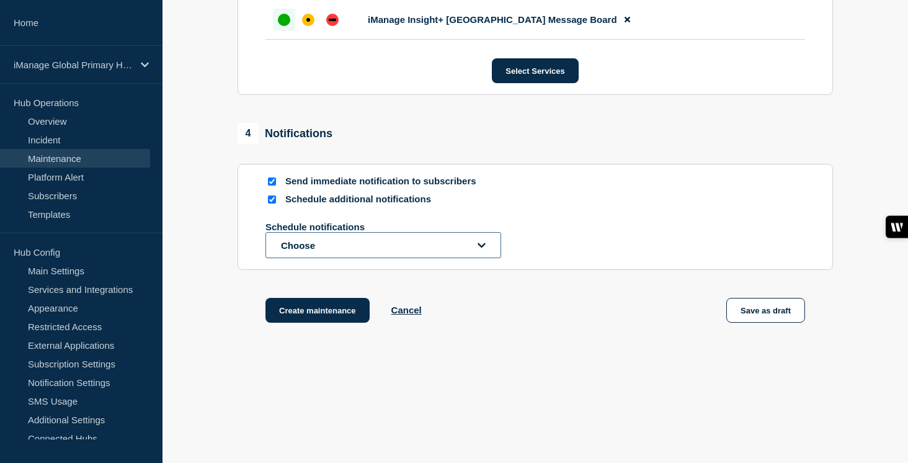
click at [301, 258] on button "Choose" at bounding box center [383, 245] width 236 height 26
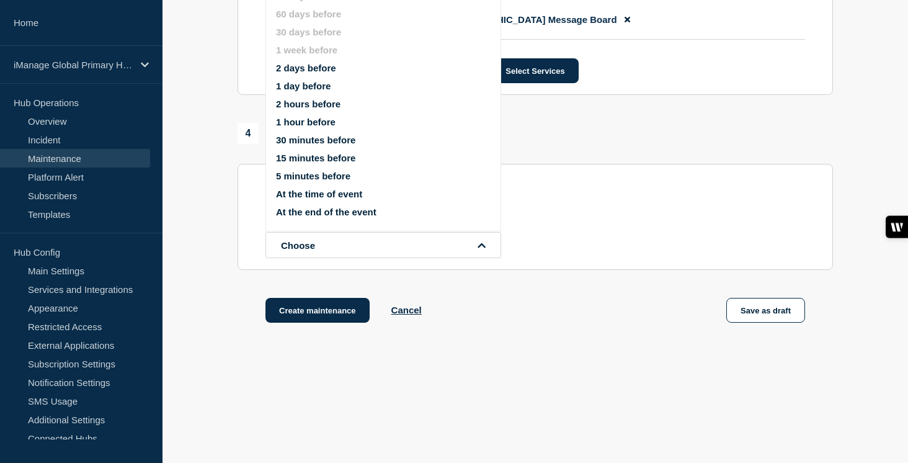
scroll to position [1062, 0]
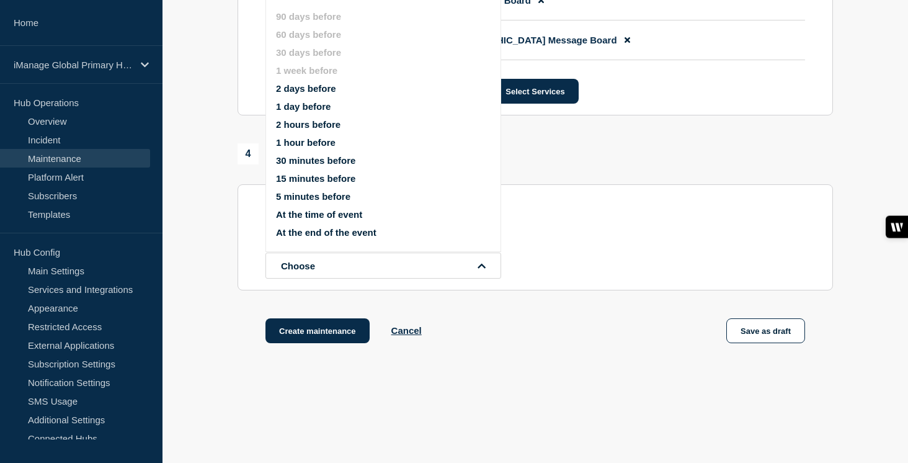
click at [314, 112] on button "1 day before" at bounding box center [303, 106] width 55 height 11
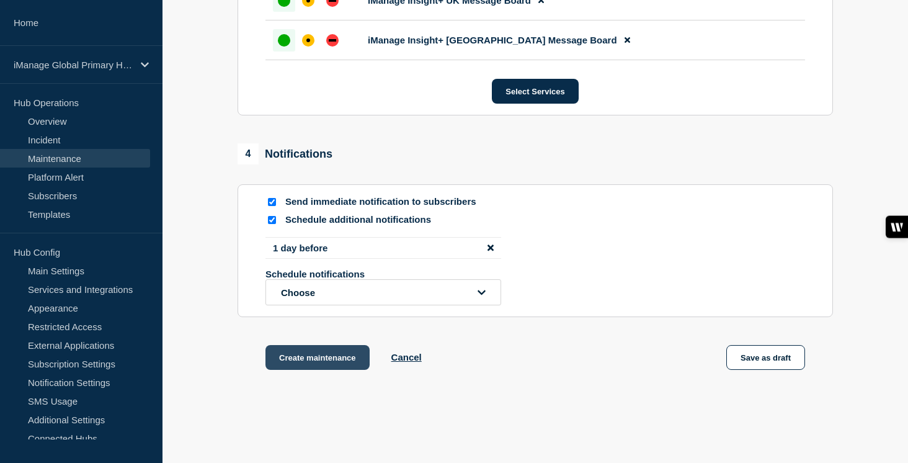
click at [323, 370] on button "Create maintenance" at bounding box center [317, 357] width 104 height 25
